Goal: Answer question/provide support: Share knowledge or assist other users

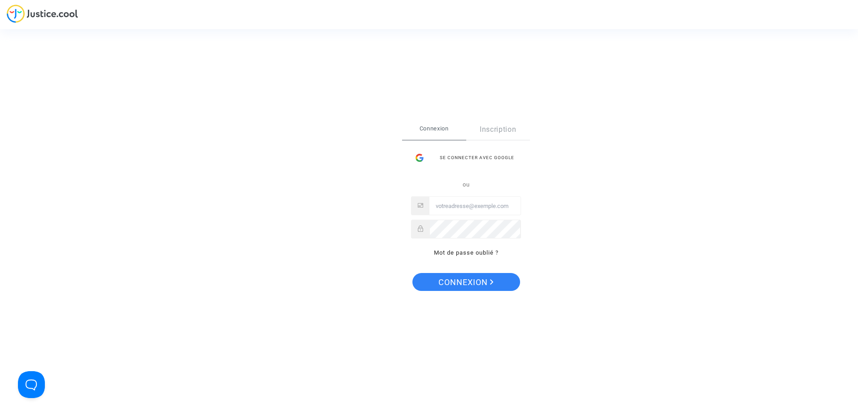
type input "[PERSON_NAME][EMAIL_ADDRESS][DOMAIN_NAME]"
click at [500, 292] on div "Se connecter Connexion Inscription Se connecter avec Google ou eric.tarteret@ai…" at bounding box center [466, 208] width 128 height 178
click at [497, 284] on button "Connexion" at bounding box center [466, 282] width 108 height 18
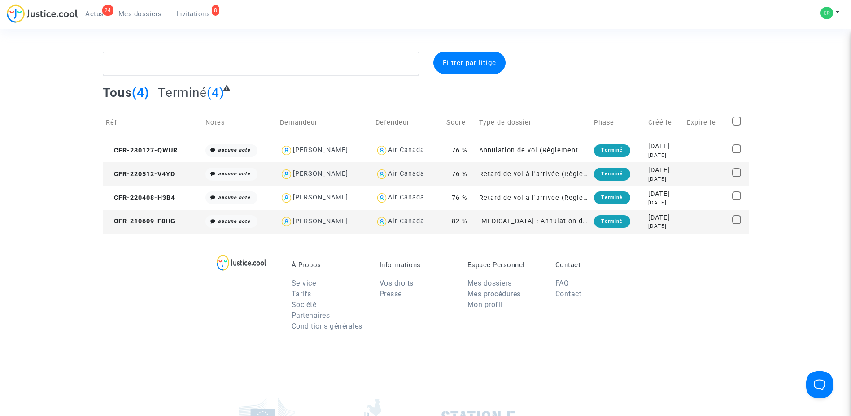
click at [191, 13] on span "Invitations" at bounding box center [193, 14] width 34 height 8
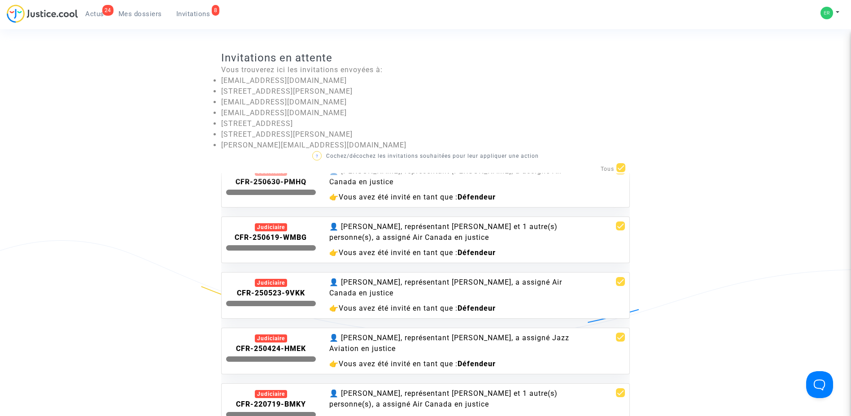
scroll to position [135, 0]
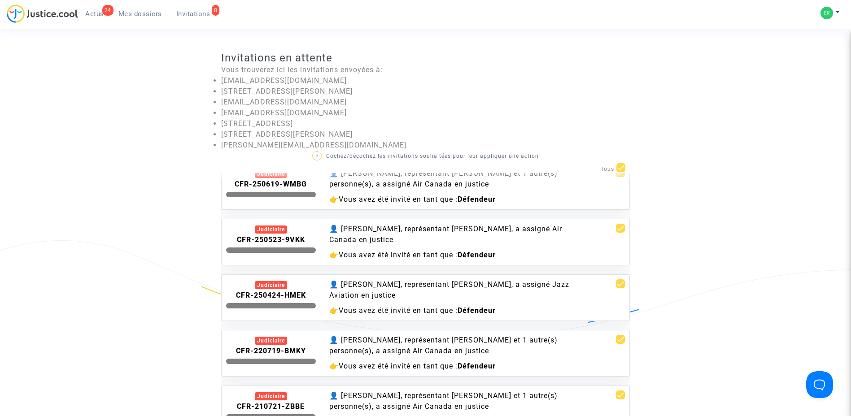
click at [469, 233] on div "👤 [PERSON_NAME], représentant [PERSON_NAME], a assigné Air Canada en justice" at bounding box center [460, 235] width 262 height 22
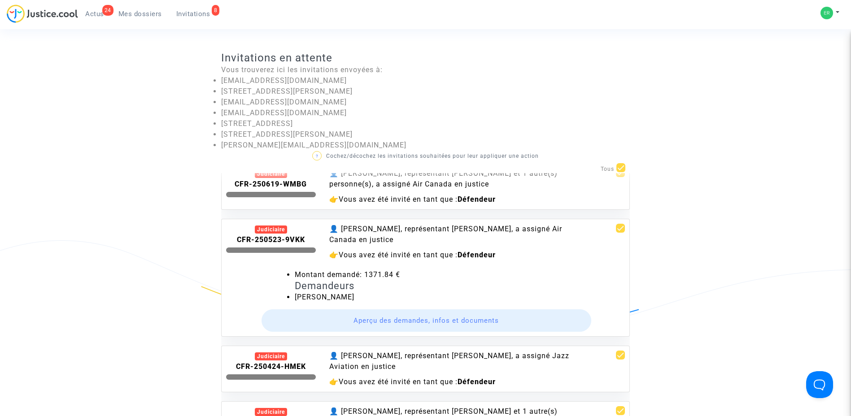
click at [389, 321] on button "Aperçu des demandes, infos et documents" at bounding box center [427, 321] width 330 height 22
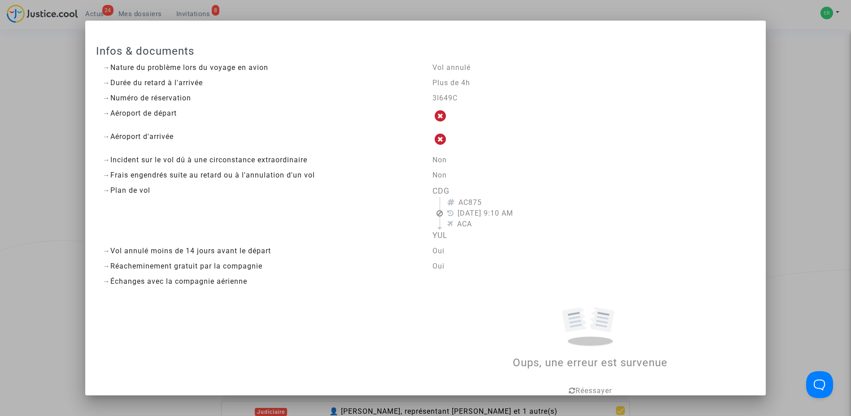
click at [830, 186] on div at bounding box center [425, 208] width 851 height 416
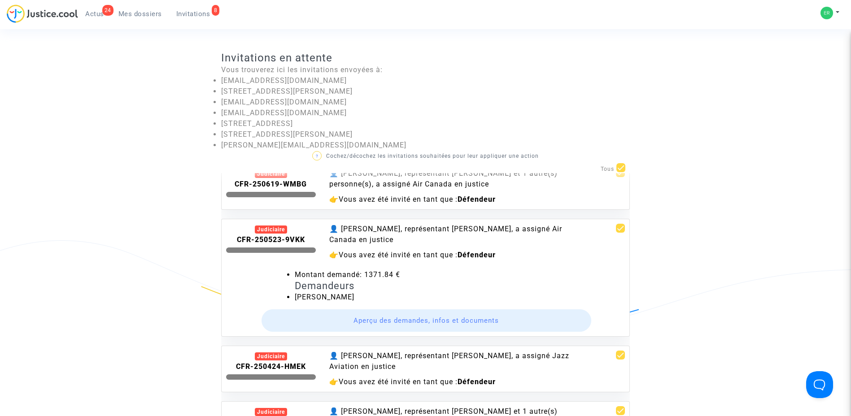
click at [376, 320] on button "Aperçu des demandes, infos et documents" at bounding box center [427, 321] width 330 height 22
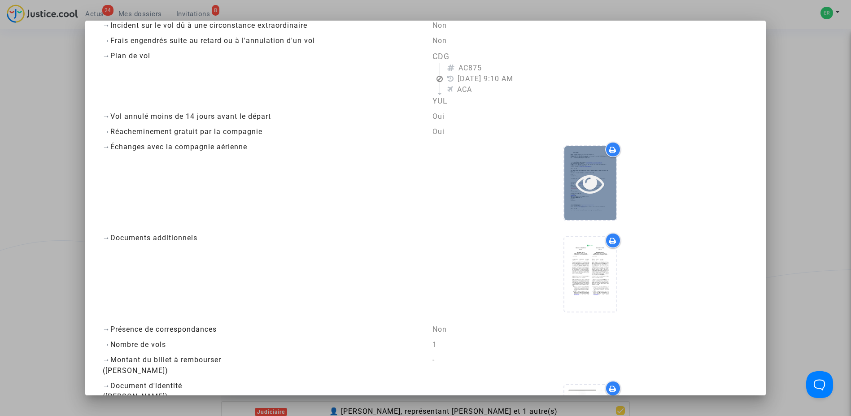
click at [583, 197] on icon at bounding box center [590, 183] width 29 height 29
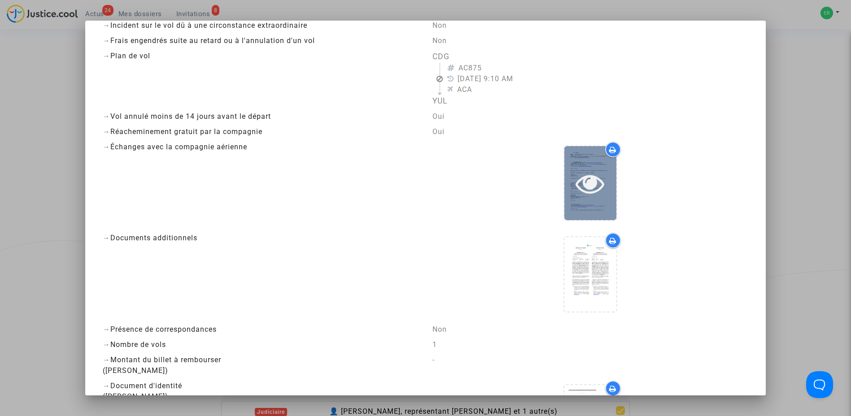
click at [592, 181] on icon at bounding box center [590, 183] width 29 height 29
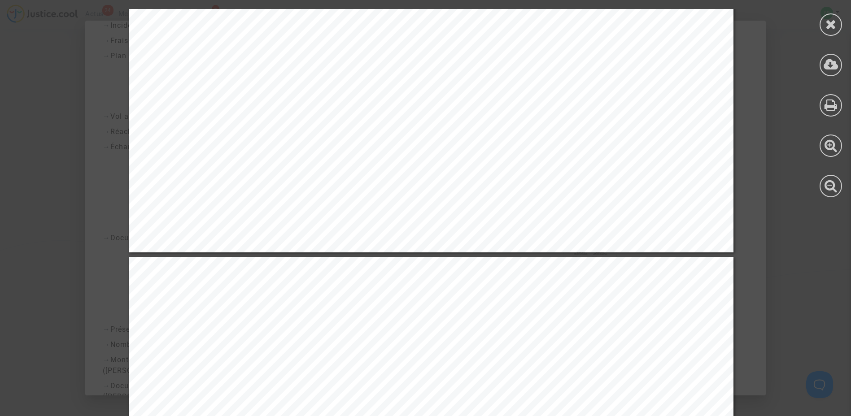
scroll to position [7674, 0]
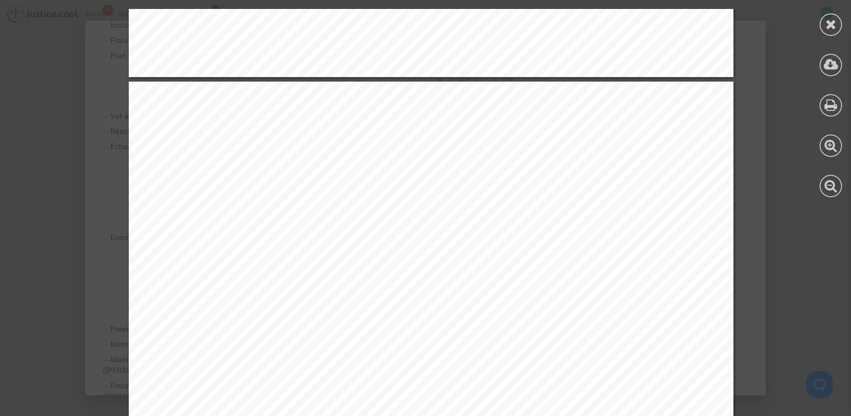
drag, startPoint x: 806, startPoint y: 224, endPoint x: 794, endPoint y: 225, distance: 12.2
click at [830, 22] on icon at bounding box center [831, 24] width 11 height 13
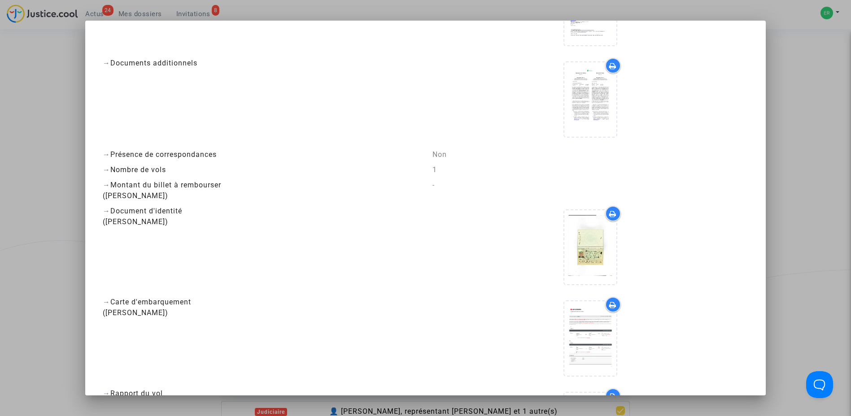
scroll to position [314, 0]
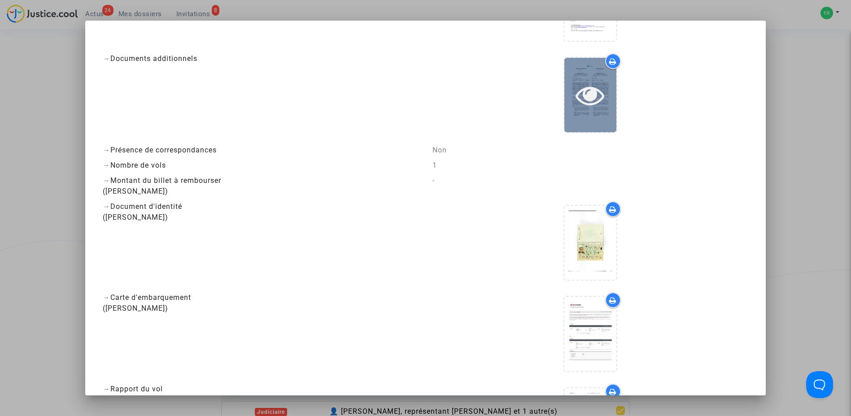
click at [580, 68] on div at bounding box center [591, 95] width 52 height 74
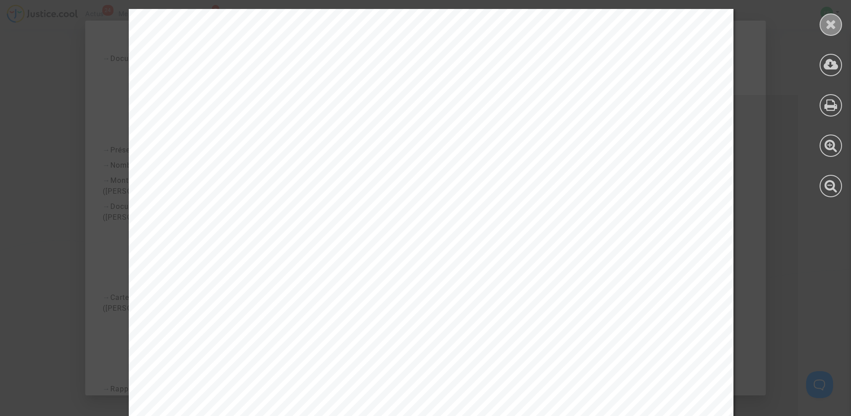
click at [827, 21] on icon at bounding box center [831, 24] width 11 height 13
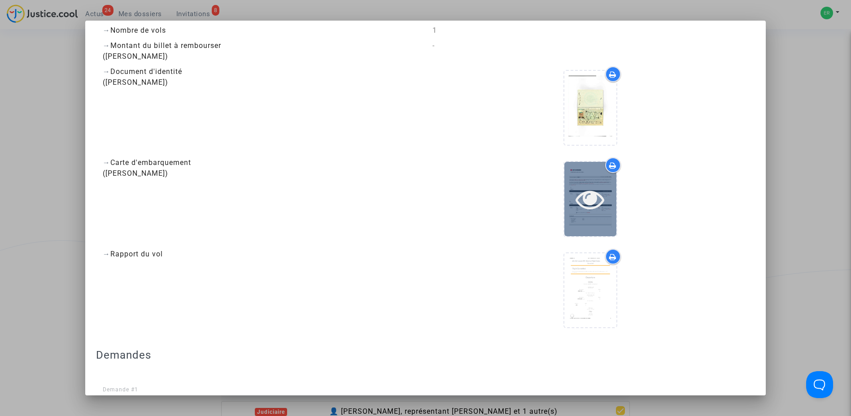
scroll to position [449, 0]
click at [587, 208] on icon at bounding box center [590, 199] width 29 height 29
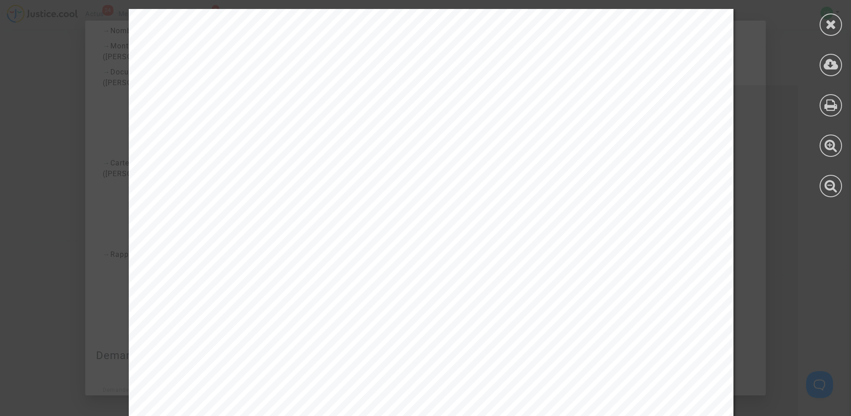
click at [830, 26] on icon at bounding box center [831, 24] width 11 height 13
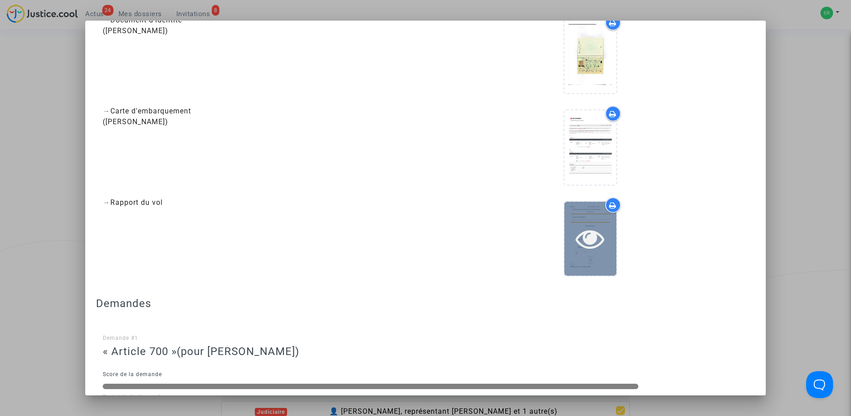
scroll to position [539, 0]
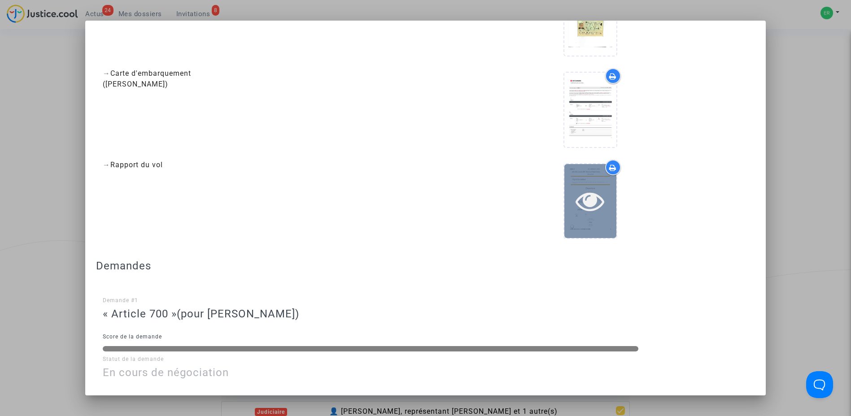
click at [576, 196] on icon at bounding box center [590, 201] width 29 height 29
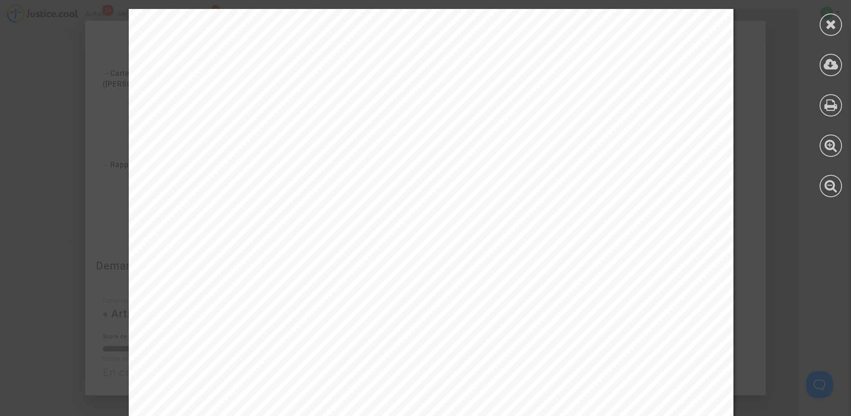
scroll to position [1167, 0]
click at [831, 25] on icon at bounding box center [831, 24] width 11 height 13
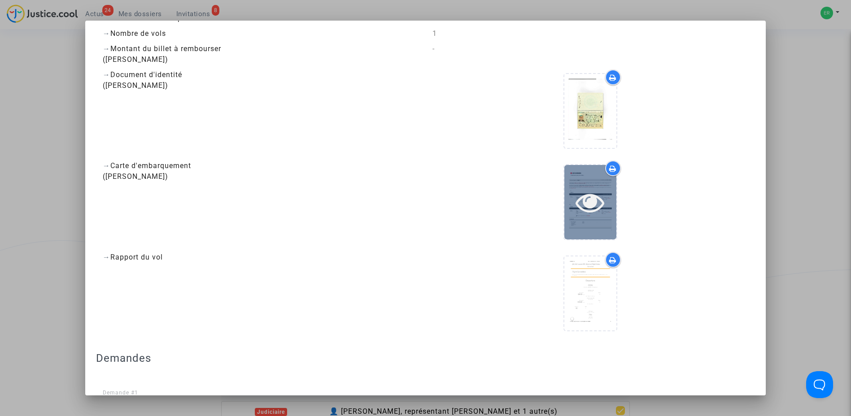
scroll to position [449, 0]
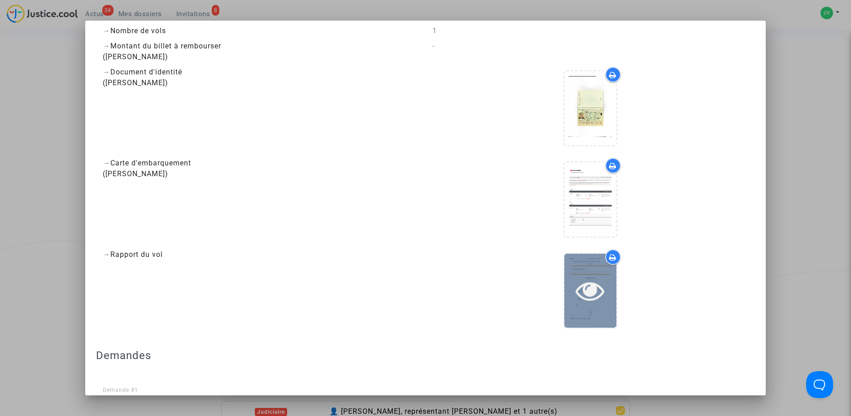
click at [591, 288] on icon at bounding box center [590, 290] width 29 height 29
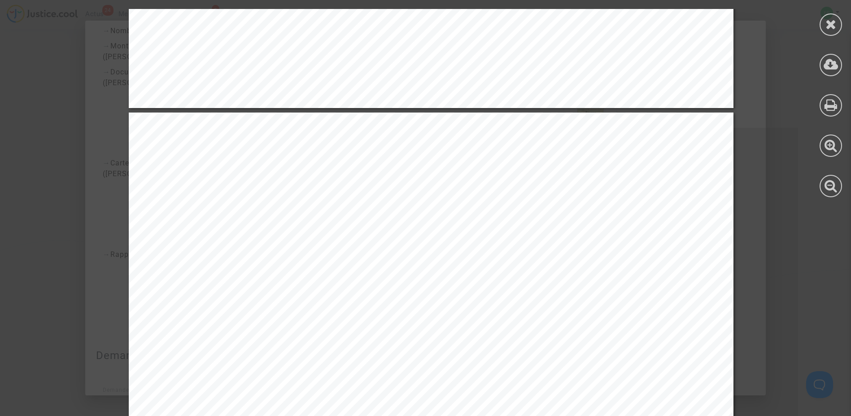
scroll to position [898, 0]
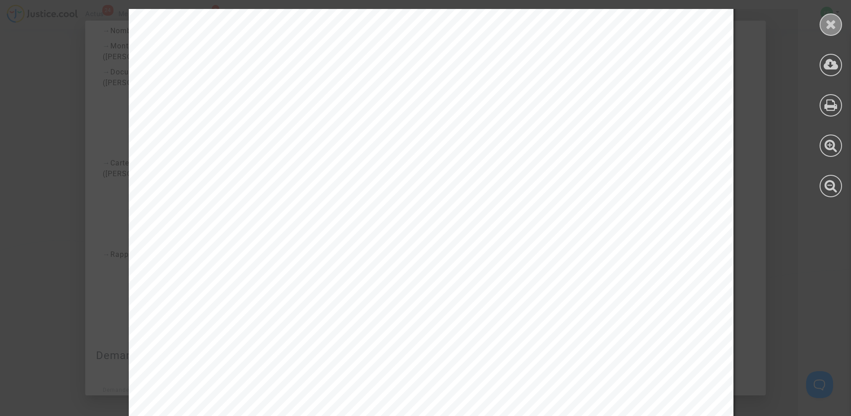
click at [827, 31] on icon at bounding box center [831, 24] width 11 height 13
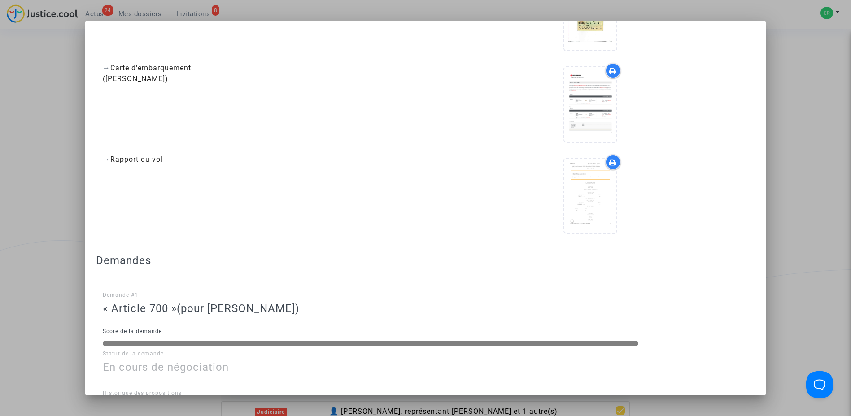
scroll to position [628, 0]
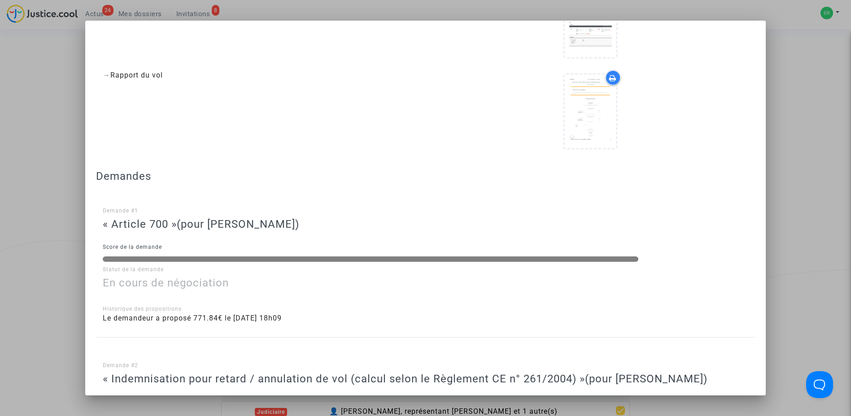
click at [112, 175] on h3 "Demandes" at bounding box center [426, 176] width 660 height 13
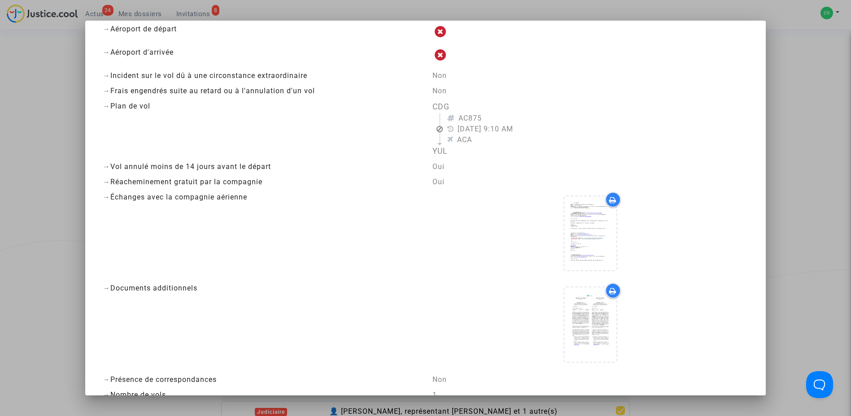
scroll to position [0, 0]
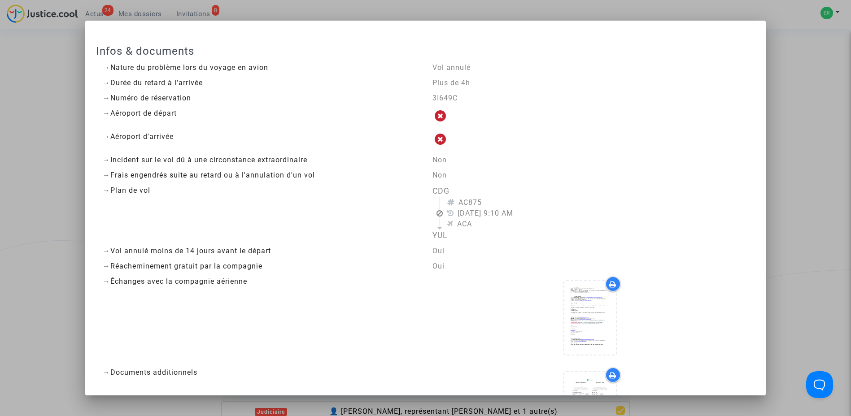
drag, startPoint x: 459, startPoint y: 101, endPoint x: 415, endPoint y: 101, distance: 44.4
click at [415, 101] on div "→ Numéro de réservation 3I649C" at bounding box center [426, 98] width 660 height 11
copy div "Numéro de réservation 3I649C"
drag, startPoint x: 773, startPoint y: 115, endPoint x: 782, endPoint y: 69, distance: 46.6
